Goal: Information Seeking & Learning: Learn about a topic

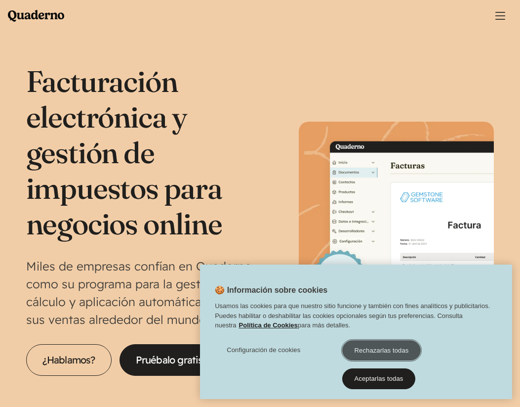
click at [383, 356] on button "Rechazarlas todas" at bounding box center [382, 350] width 79 height 21
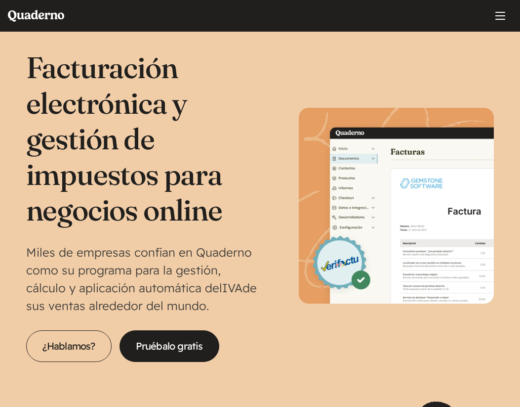
scroll to position [30, 0]
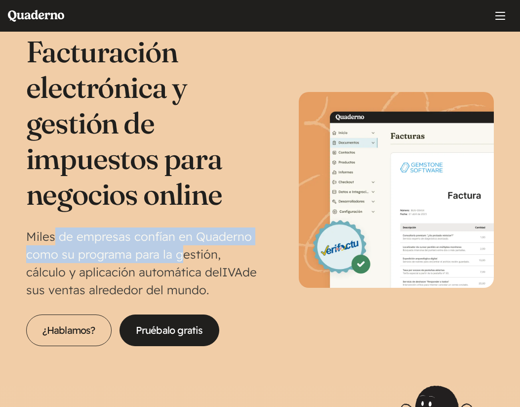
drag, startPoint x: 52, startPoint y: 234, endPoint x: 186, endPoint y: 261, distance: 136.7
click at [186, 261] on p "Miles de empresas confían en Quaderno como su programa para la gestión, cálculo…" at bounding box center [143, 262] width 234 height 71
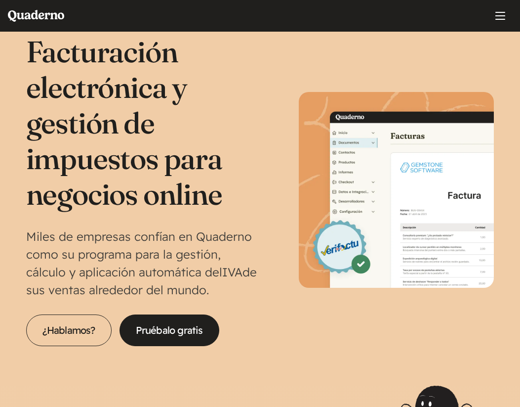
click at [265, 264] on div "Facturación electrónica y gestión de impuestos para negocios online Miles de em…" at bounding box center [260, 190] width 469 height 312
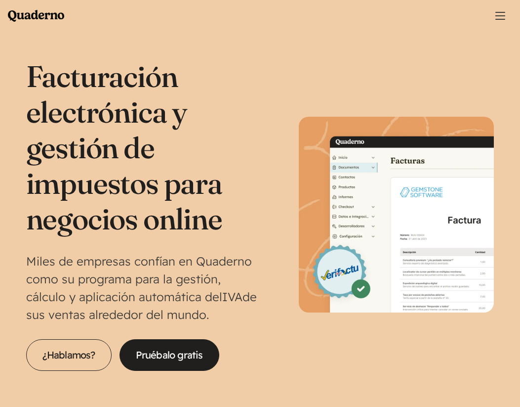
scroll to position [0, 0]
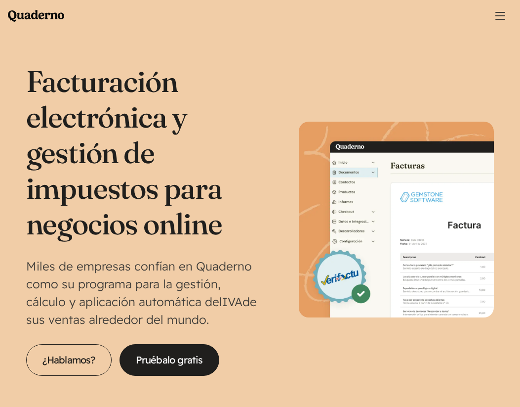
click at [502, 18] on span "Main menu" at bounding box center [501, 16] width 10 height 10
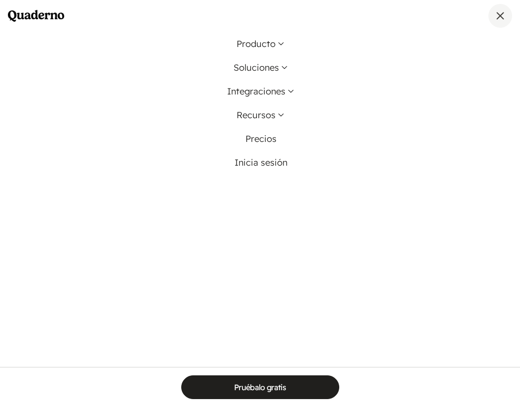
click at [502, 18] on span "Main menu" at bounding box center [501, 16] width 8 height 8
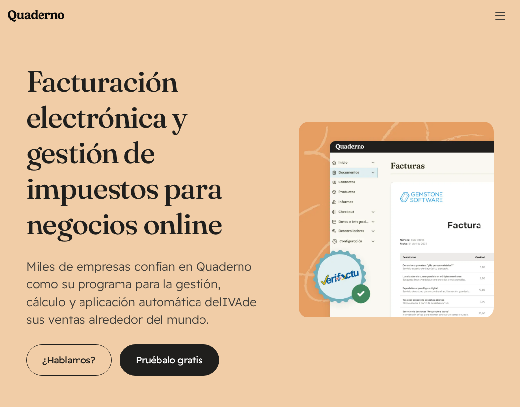
click at [502, 18] on span "Main menu" at bounding box center [501, 16] width 10 height 10
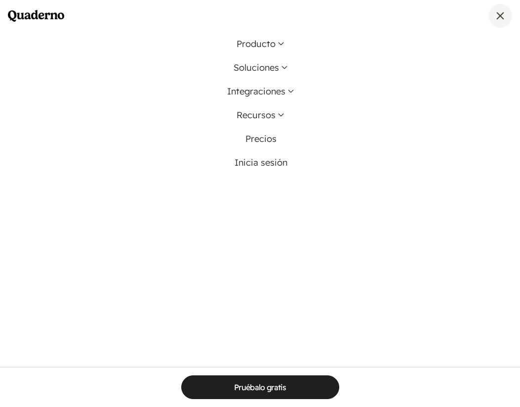
click at [502, 18] on span "Main menu" at bounding box center [501, 16] width 8 height 8
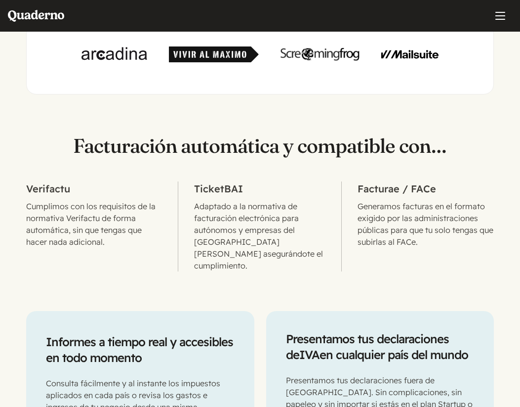
scroll to position [479, 0]
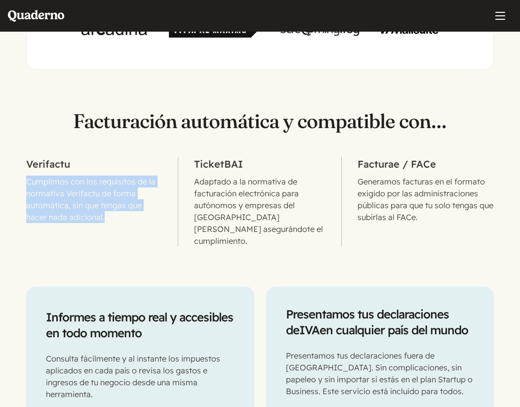
drag, startPoint x: 27, startPoint y: 179, endPoint x: 135, endPoint y: 234, distance: 121.1
click at [133, 233] on li "Verifactu Cumplimos con los requisitos de la normativa Verifactu de forma autom…" at bounding box center [102, 202] width 153 height 90
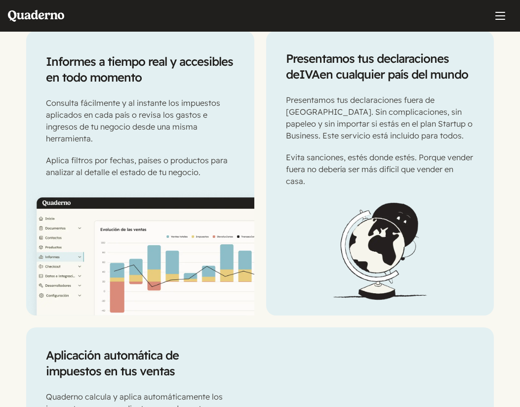
scroll to position [1001, 0]
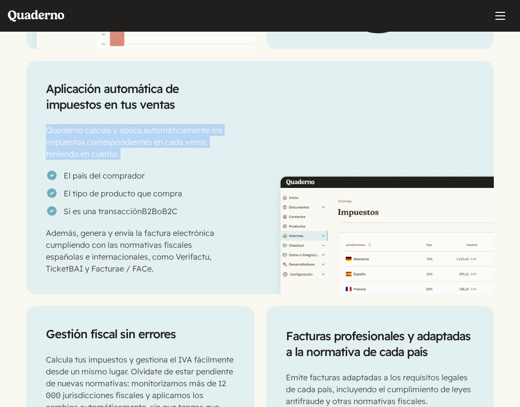
drag, startPoint x: 45, startPoint y: 122, endPoint x: 137, endPoint y: 153, distance: 96.4
click at [137, 153] on div "Aplicación automática de impuestos en tus ventas Quaderno calcula y aplica auto…" at bounding box center [138, 177] width 224 height 233
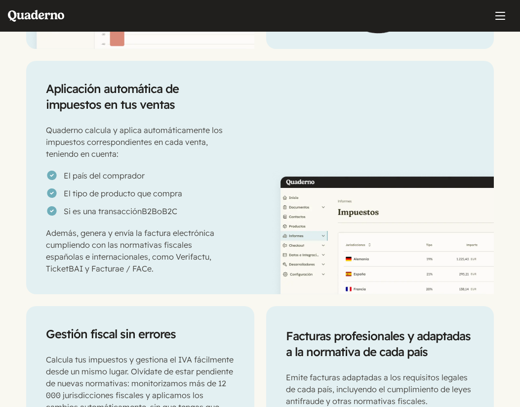
click at [168, 170] on li "El país del comprador" at bounding box center [138, 176] width 185 height 12
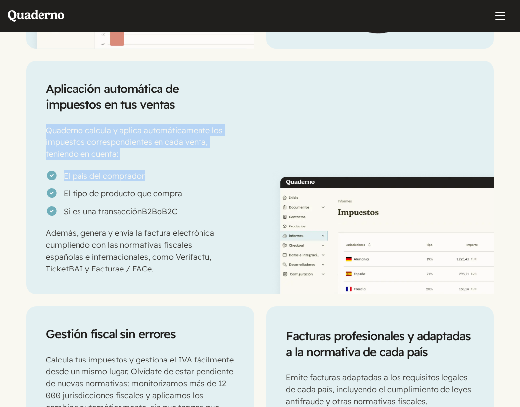
drag, startPoint x: 46, startPoint y: 116, endPoint x: 154, endPoint y: 158, distance: 115.7
click at [154, 158] on div "Aplicación automática de impuestos en tus ventas Quaderno calcula y aplica auto…" at bounding box center [138, 177] width 224 height 233
click at [151, 145] on p "Quaderno calcula y aplica automáticamente los impuestos correspondientes en cad…" at bounding box center [138, 142] width 185 height 36
drag, startPoint x: 42, startPoint y: 118, endPoint x: 158, endPoint y: 142, distance: 118.8
click at [158, 142] on div "Aplicación automática de impuestos en tus ventas Quaderno calcula y aplica auto…" at bounding box center [138, 177] width 224 height 233
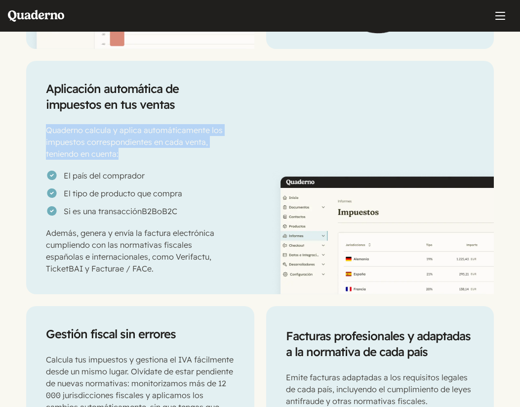
click at [163, 146] on p "Quaderno calcula y aplica automáticamente los impuestos correspondientes en cad…" at bounding box center [138, 142] width 185 height 36
drag, startPoint x: 44, startPoint y: 117, endPoint x: 141, endPoint y: 153, distance: 103.8
click at [141, 153] on div "Aplicación automática de impuestos en tus ventas Quaderno calcula y aplica auto…" at bounding box center [138, 177] width 224 height 233
click at [145, 156] on div "Aplicación automática de impuestos en tus ventas Quaderno calcula y aplica auto…" at bounding box center [138, 177] width 224 height 233
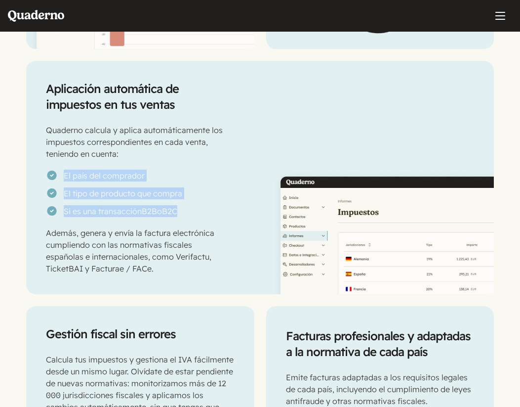
drag, startPoint x: 44, startPoint y: 163, endPoint x: 219, endPoint y: 210, distance: 181.2
click at [219, 210] on div "Aplicación automática de impuestos en tus ventas Quaderno calcula y aplica auto…" at bounding box center [138, 177] width 224 height 233
click at [217, 205] on div "Aplicación automática de impuestos en tus ventas Quaderno calcula y aplica auto…" at bounding box center [138, 177] width 224 height 233
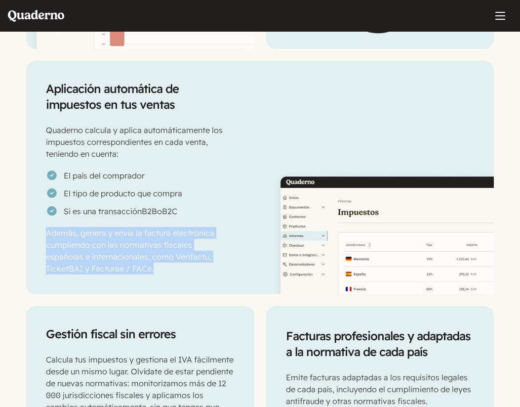
drag, startPoint x: 38, startPoint y: 223, endPoint x: 147, endPoint y: 261, distance: 116.1
click at [145, 259] on div "Aplicación automática de impuestos en tus ventas Quaderno calcula y aplica auto…" at bounding box center [138, 177] width 224 height 233
click at [151, 265] on div "Aplicación automática de impuestos en tus ventas Quaderno calcula y aplica auto…" at bounding box center [138, 177] width 224 height 233
drag, startPoint x: 41, startPoint y: 221, endPoint x: 132, endPoint y: 255, distance: 97.6
click at [132, 255] on div "Aplicación automática de impuestos en tus ventas Quaderno calcula y aplica auto…" at bounding box center [138, 177] width 224 height 233
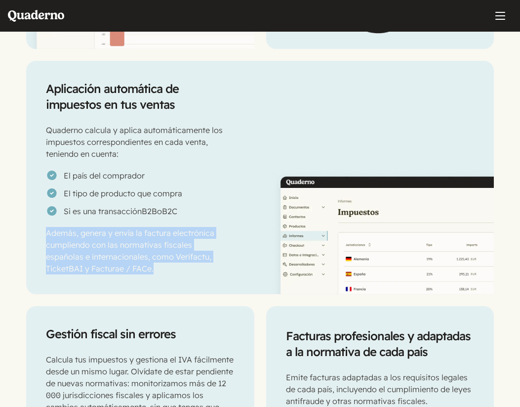
click at [134, 256] on p "Además, genera y envía la factura electrónica cumpliendo con las normativas fis…" at bounding box center [138, 250] width 185 height 47
drag, startPoint x: 36, startPoint y: 224, endPoint x: 127, endPoint y: 244, distance: 93.0
click at [127, 243] on div "Aplicación automática de impuestos en tus ventas Quaderno calcula y aplica auto…" at bounding box center [138, 177] width 224 height 233
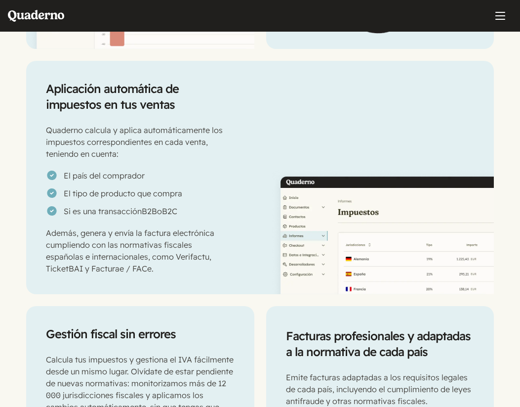
click at [135, 260] on p "Además, genera y envía la factura electrónica cumpliendo con las normativas fis…" at bounding box center [138, 250] width 185 height 47
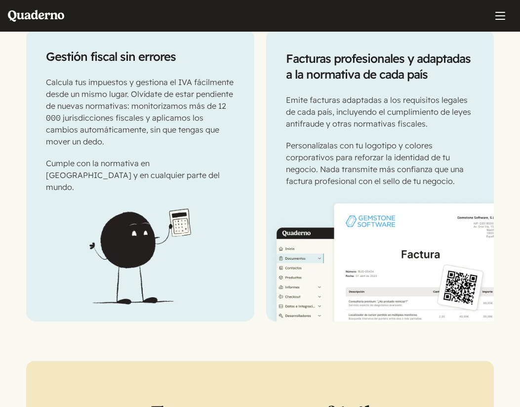
scroll to position [1500, 0]
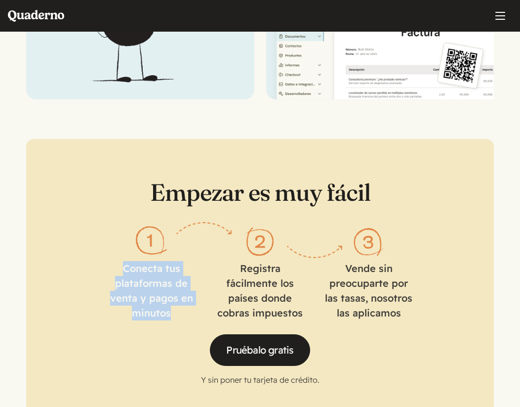
drag, startPoint x: 125, startPoint y: 249, endPoint x: 196, endPoint y: 294, distance: 83.5
click at [196, 294] on ol "Conecta tus plataformas de venta y pagos en minutos Registra fácilmente los paí…" at bounding box center [260, 271] width 306 height 98
click at [198, 299] on ol "Conecta tus plataformas de venta y pagos en minutos Registra fácilmente los paí…" at bounding box center [260, 271] width 306 height 98
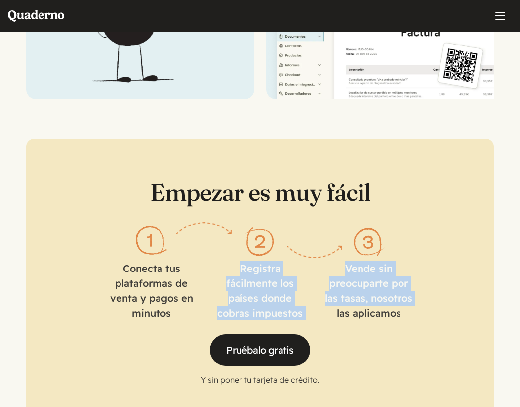
drag, startPoint x: 227, startPoint y: 239, endPoint x: 337, endPoint y: 297, distance: 124.5
click at [335, 295] on ol "Conecta tus plataformas de venta y pagos en minutos Registra fácilmente los paí…" at bounding box center [260, 271] width 306 height 98
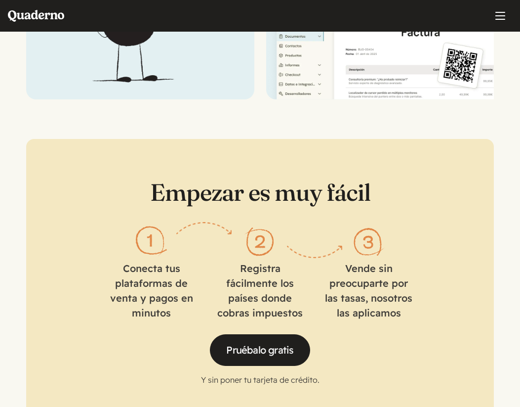
click at [443, 334] on div "Pruébalo gratis Y sin poner tu tarjeta de crédito." at bounding box center [260, 359] width 389 height 51
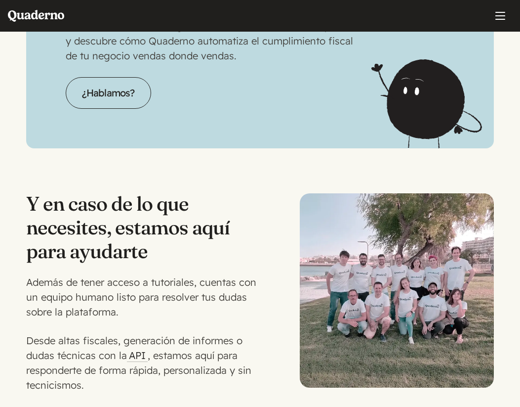
scroll to position [2330, 0]
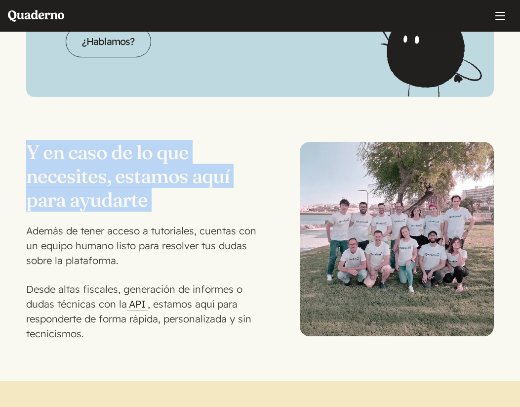
drag, startPoint x: 34, startPoint y: 123, endPoint x: 224, endPoint y: 212, distance: 209.4
click at [197, 199] on div "Y en caso de lo que necesites, estamos aquí para ayudarte Además de tener acces…" at bounding box center [143, 238] width 234 height 205
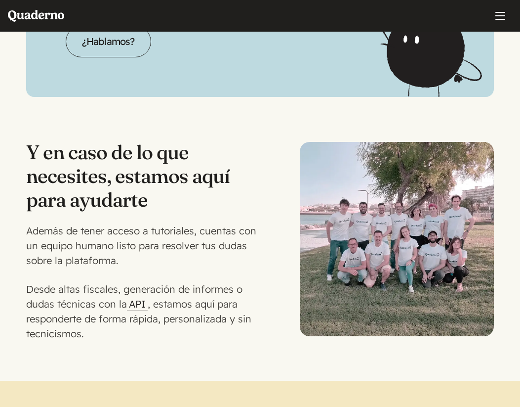
click at [243, 225] on p "Además de tener acceso a tutoriales, cuentas con un equipo humano listo para re…" at bounding box center [143, 245] width 234 height 44
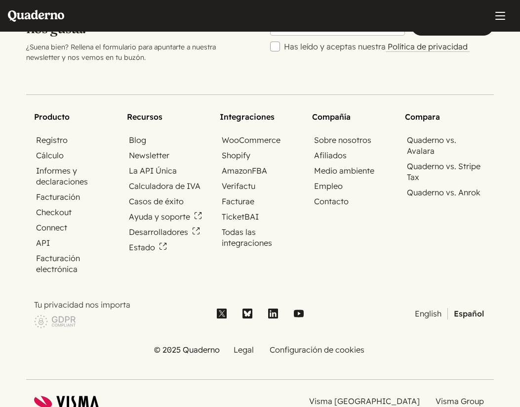
scroll to position [3450, 0]
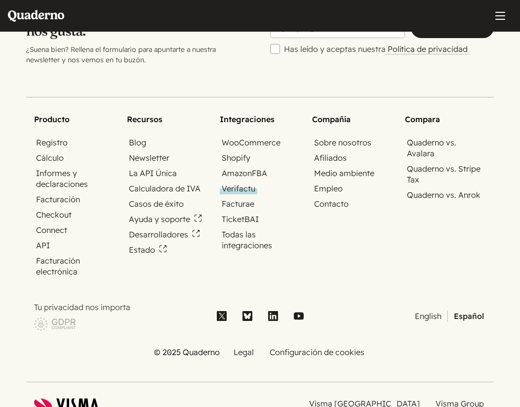
click at [242, 183] on link "Verifactu" at bounding box center [239, 188] width 38 height 11
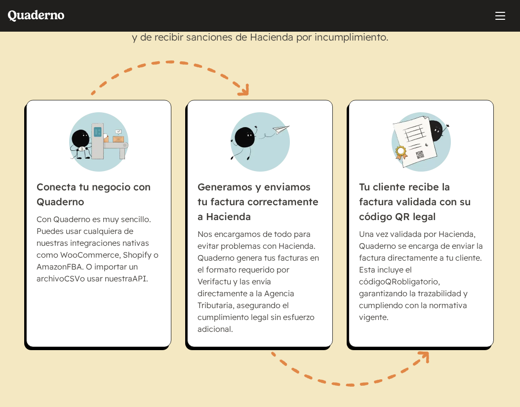
scroll to position [580, 0]
